Goal: Check status: Check status

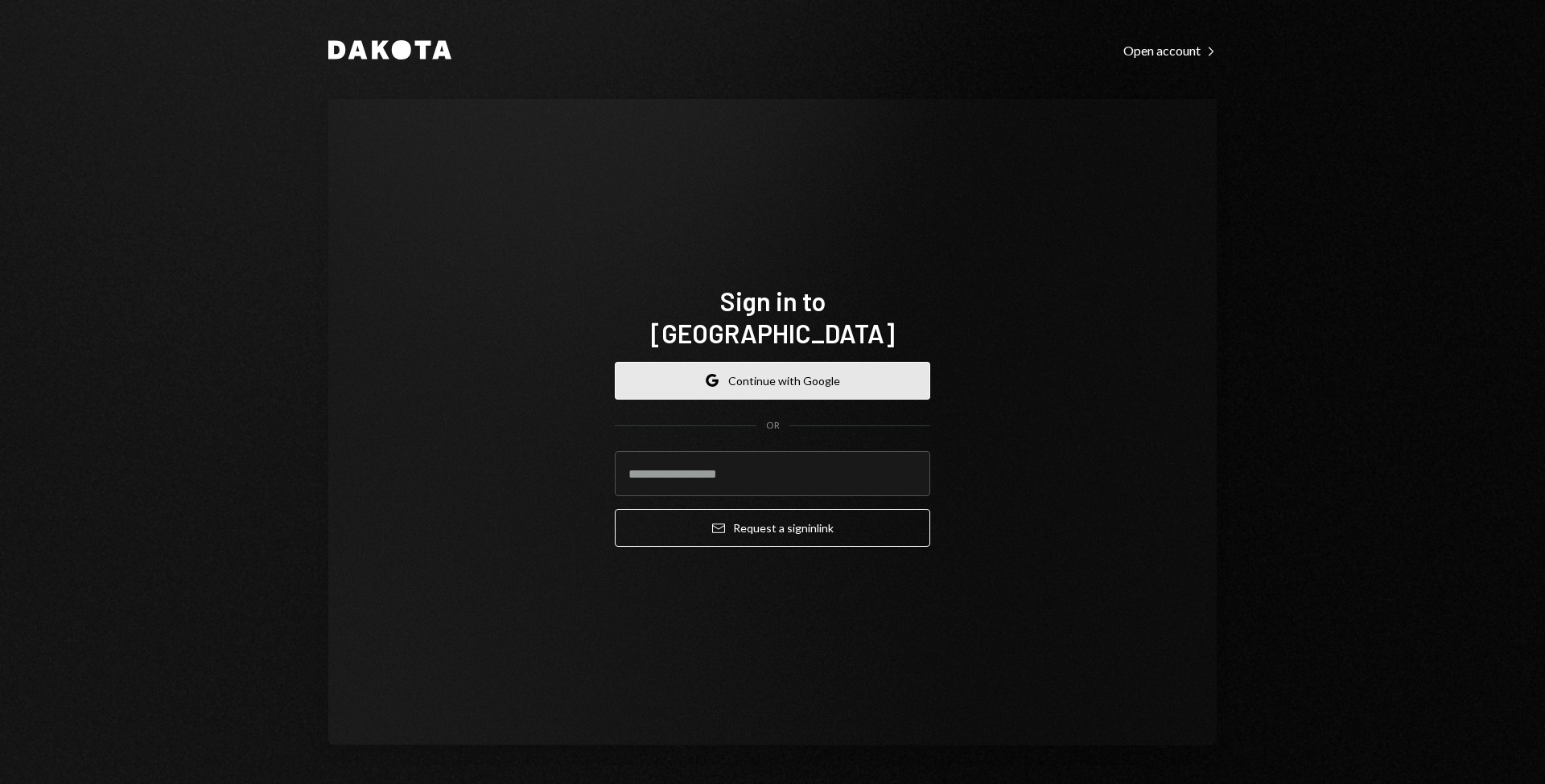
click at [684, 362] on button "Google Continue with Google" at bounding box center [772, 381] width 316 height 38
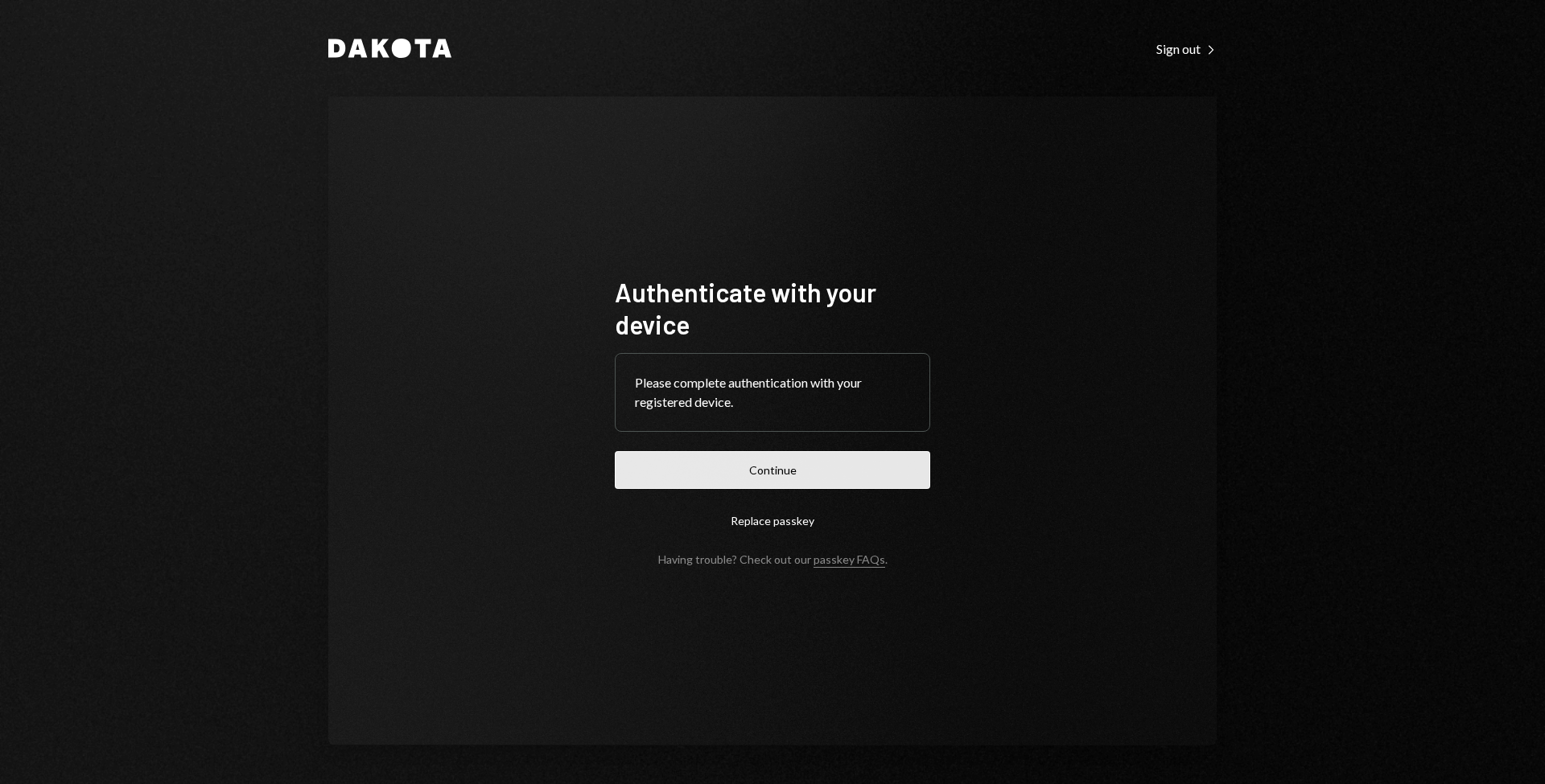
click at [742, 479] on button "Continue" at bounding box center [772, 470] width 316 height 38
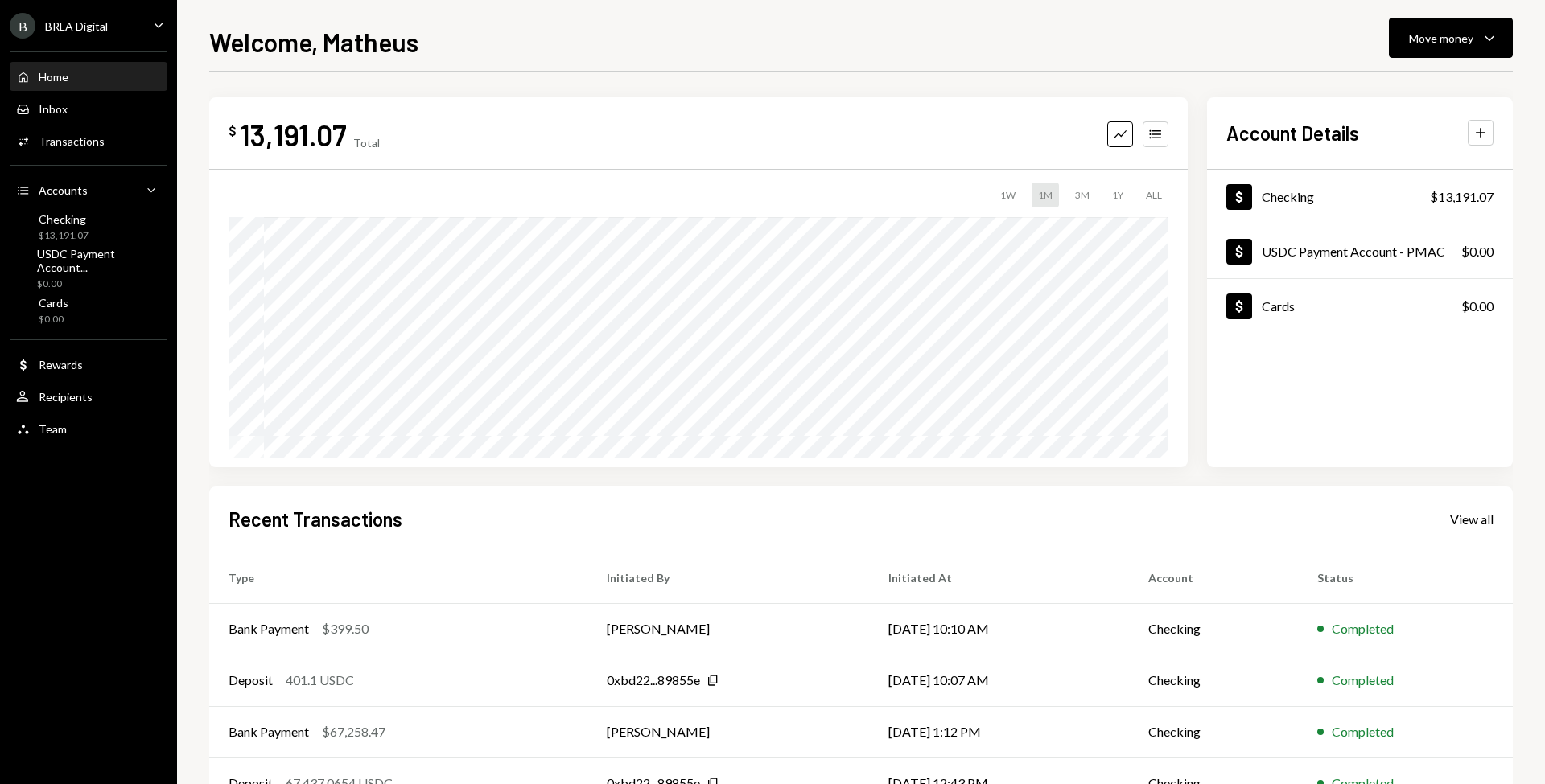
click at [450, 38] on div "Welcome, [PERSON_NAME] Move money Caret Down" at bounding box center [862, 41] width 1304 height 36
click at [582, 89] on div "$ 13,191.07 Total Graph Accounts 1W 1M 3M 1Y ALL Account Details Plus Dollar Ch…" at bounding box center [862, 482] width 1304 height 822
click at [513, 49] on div "Welcome, [PERSON_NAME] Move money Caret Down" at bounding box center [862, 41] width 1304 height 36
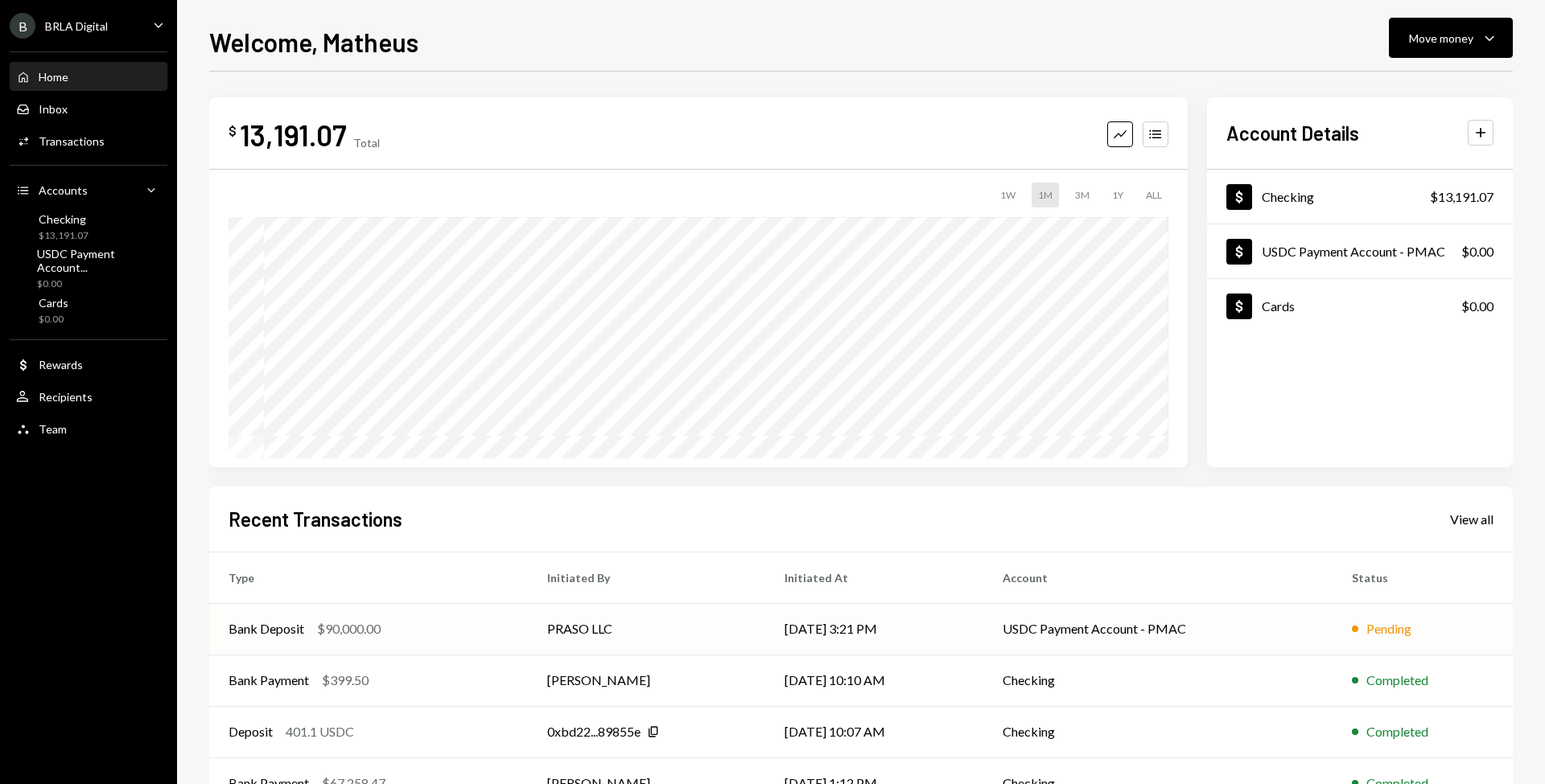
click at [1073, 635] on td "USDC Payment Account - PMAC" at bounding box center [1158, 629] width 349 height 52
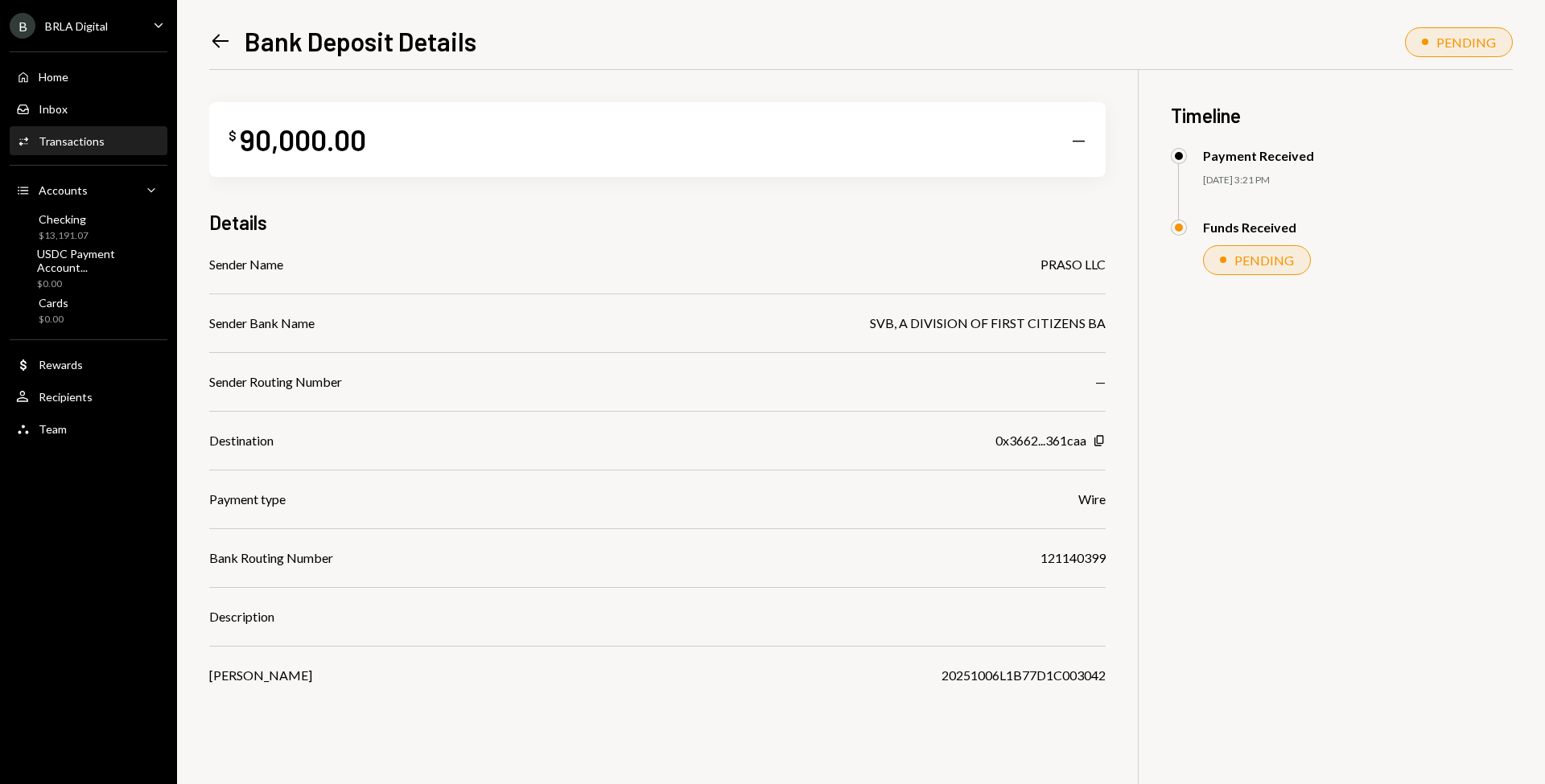
click at [216, 43] on icon "Left Arrow" at bounding box center [221, 41] width 23 height 23
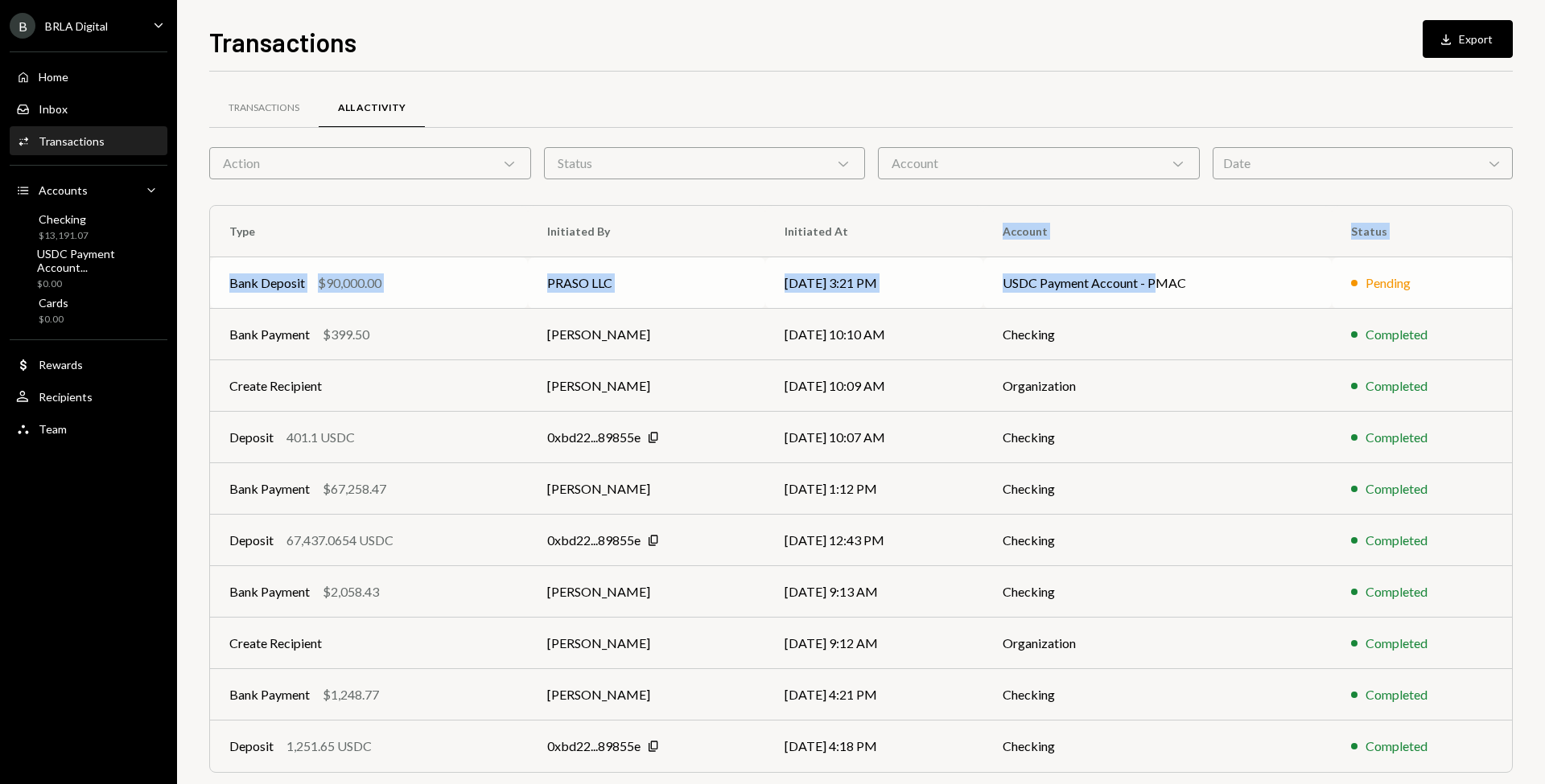
drag, startPoint x: 1003, startPoint y: 228, endPoint x: 1160, endPoint y: 283, distance: 166.4
click at [1169, 283] on table "Type Initiated By Initiated At Account Status Bank Deposit $90,000.00 PRASO LLC…" at bounding box center [861, 490] width 1302 height 567
click at [996, 235] on th "Account" at bounding box center [1158, 232] width 349 height 52
